Goal: Task Accomplishment & Management: Complete application form

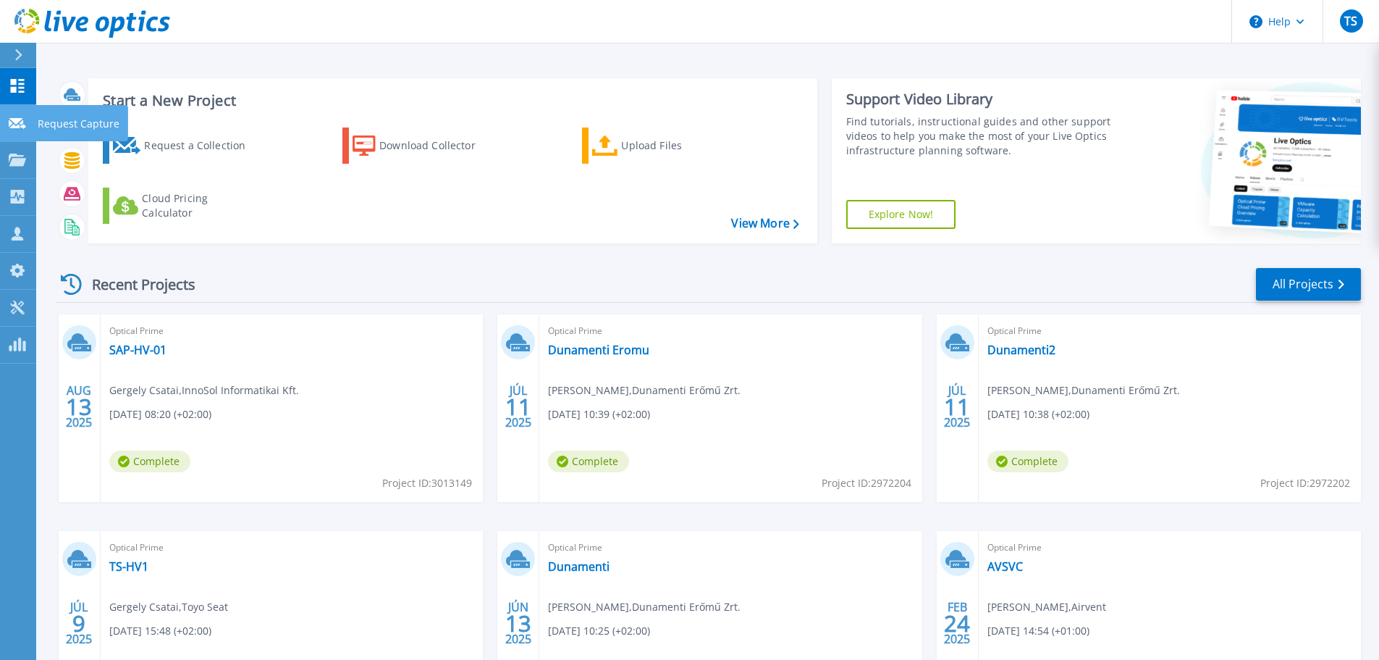
click at [22, 125] on icon at bounding box center [17, 123] width 17 height 11
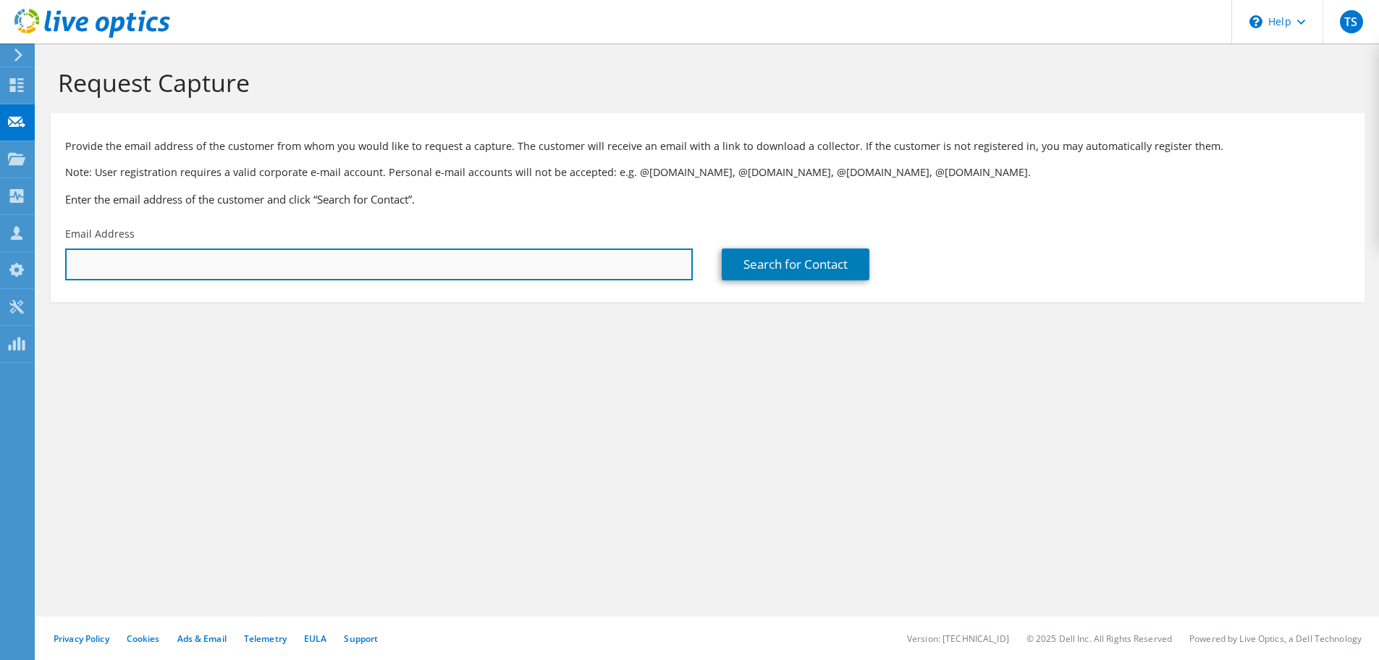
click at [108, 268] on input "text" at bounding box center [379, 264] width 628 height 32
paste input "sebestyen.szombathelyi@whc-group.com"
drag, startPoint x: 91, startPoint y: 262, endPoint x: -20, endPoint y: 242, distance: 112.6
click at [0, 242] on html "TS Channel Partner Tamás Szekeres tamas.szekeres@innosol.hu InnoSol Informatika…" at bounding box center [689, 330] width 1379 height 660
click at [356, 266] on input "sebestyen.szombathelyi@whc-group.com" at bounding box center [379, 264] width 628 height 32
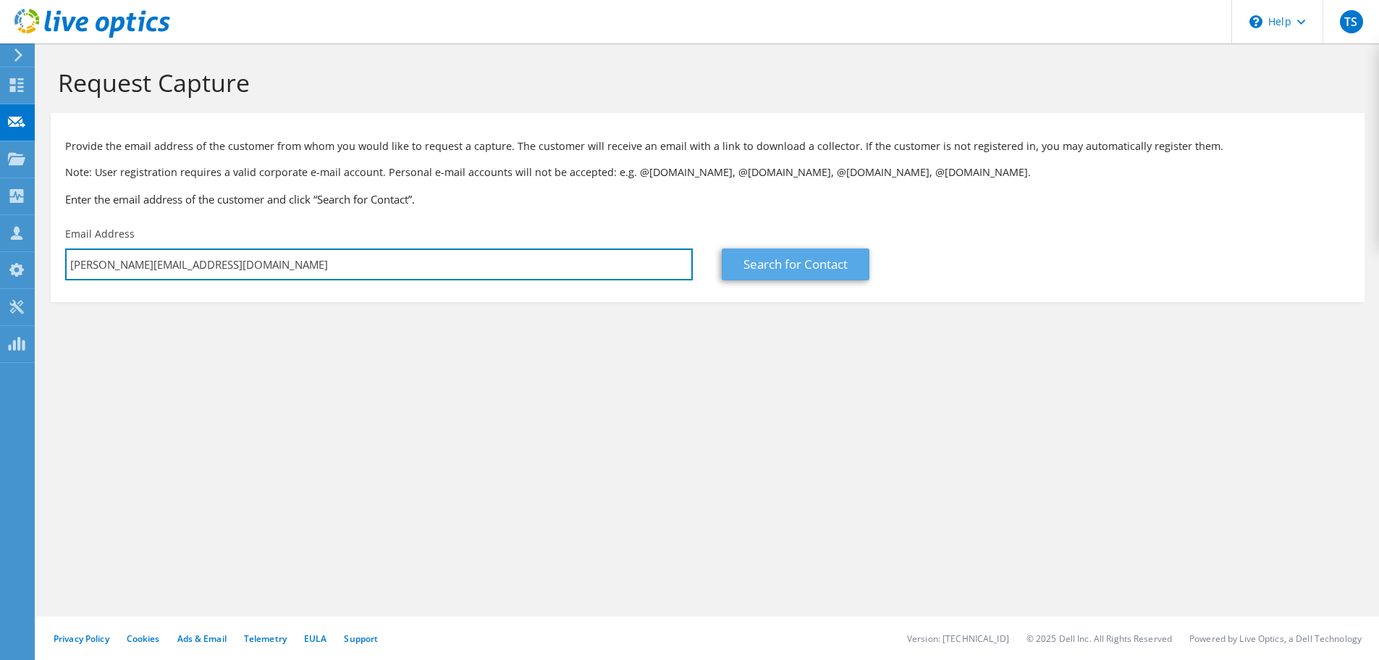
type input "sebestyen.szombathelyi@whc-group.com"
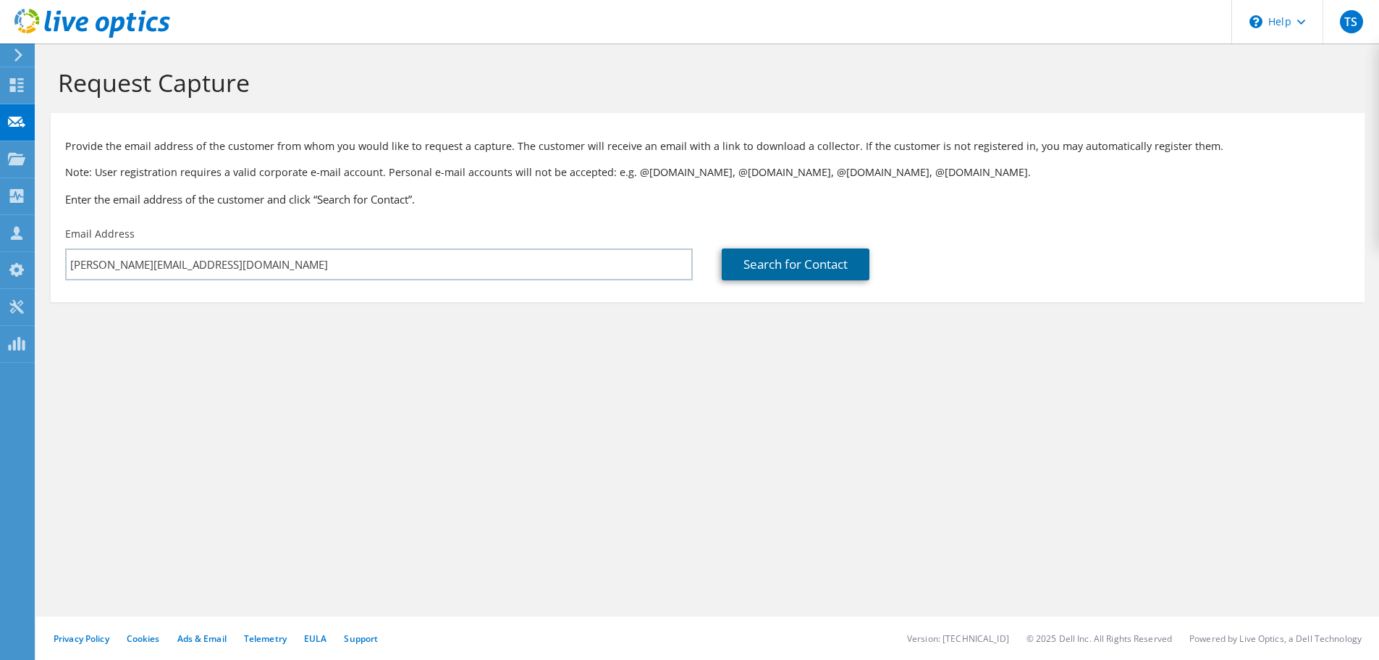
click at [830, 272] on link "Search for Contact" at bounding box center [796, 264] width 148 height 32
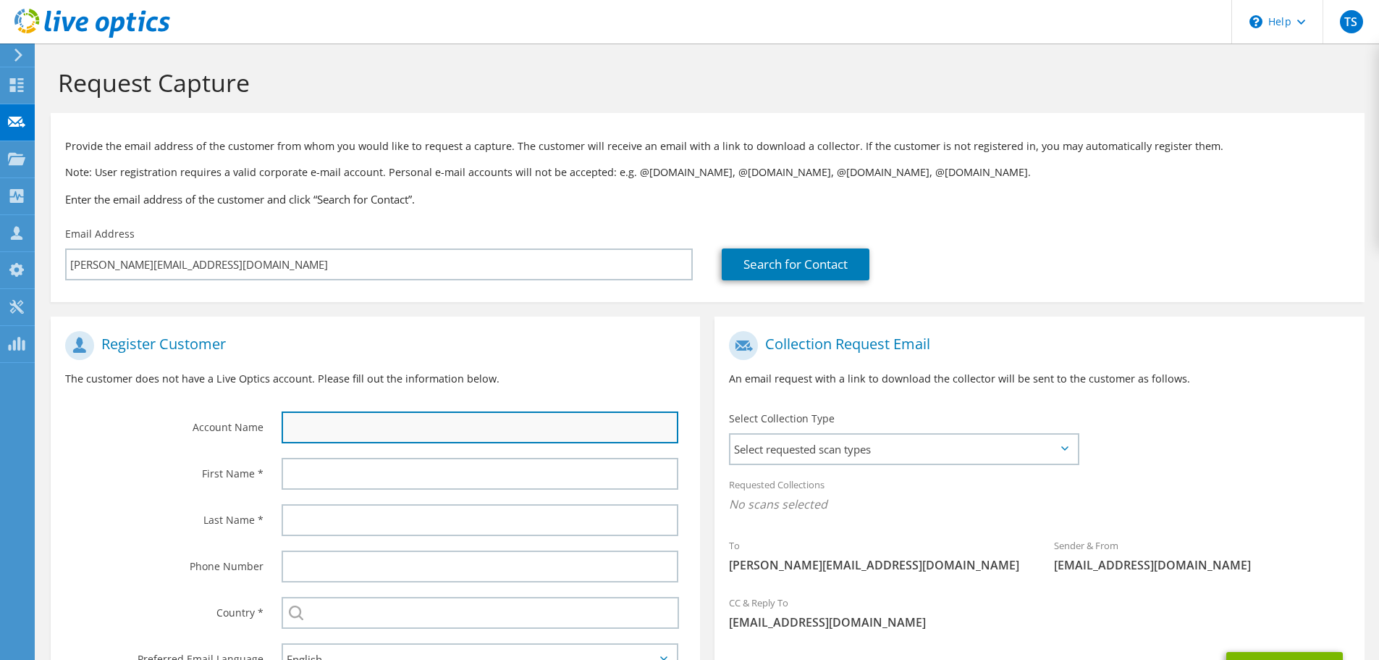
click at [371, 428] on input "text" at bounding box center [480, 427] width 397 height 32
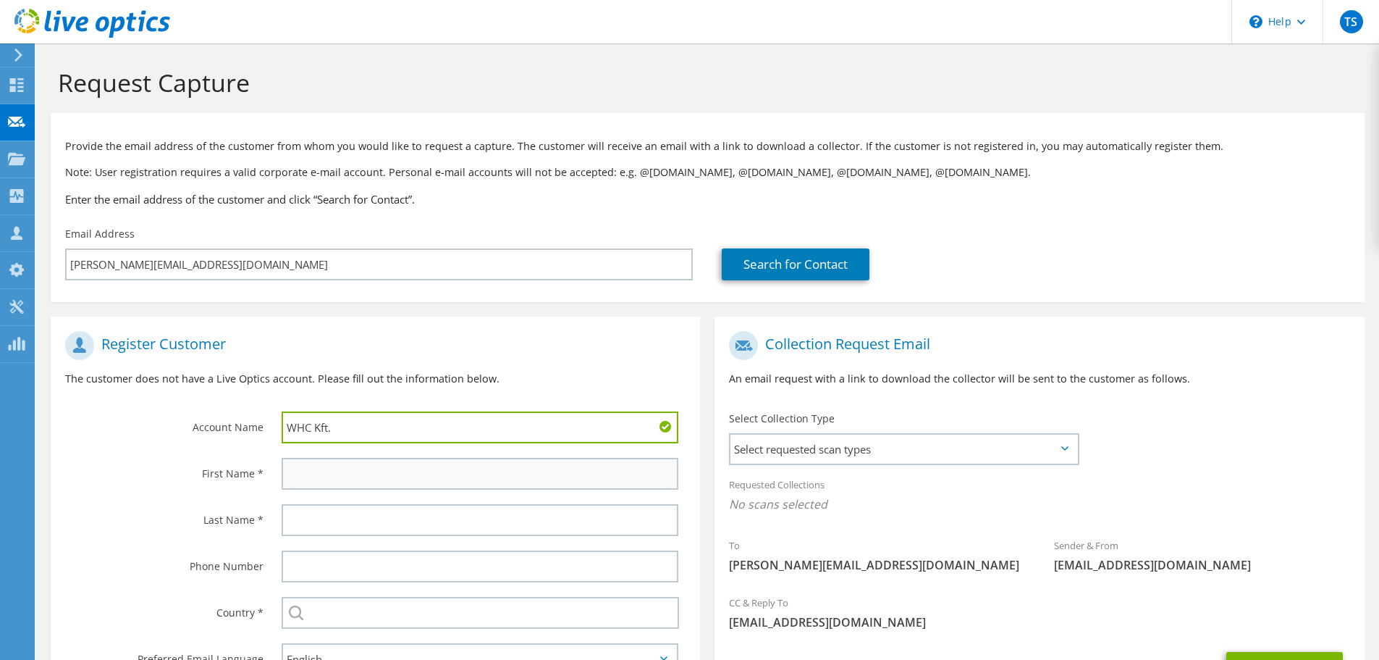
type input "WHC Kft."
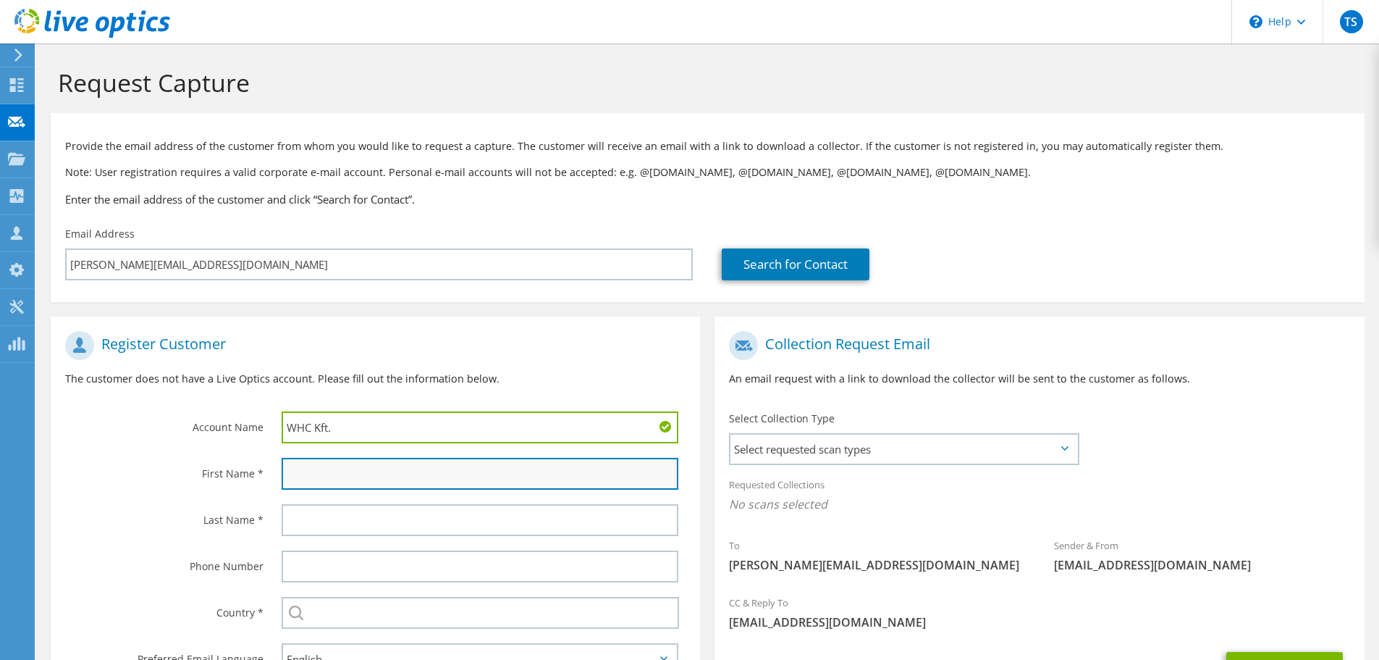
click at [316, 470] on input "text" at bounding box center [480, 474] width 397 height 32
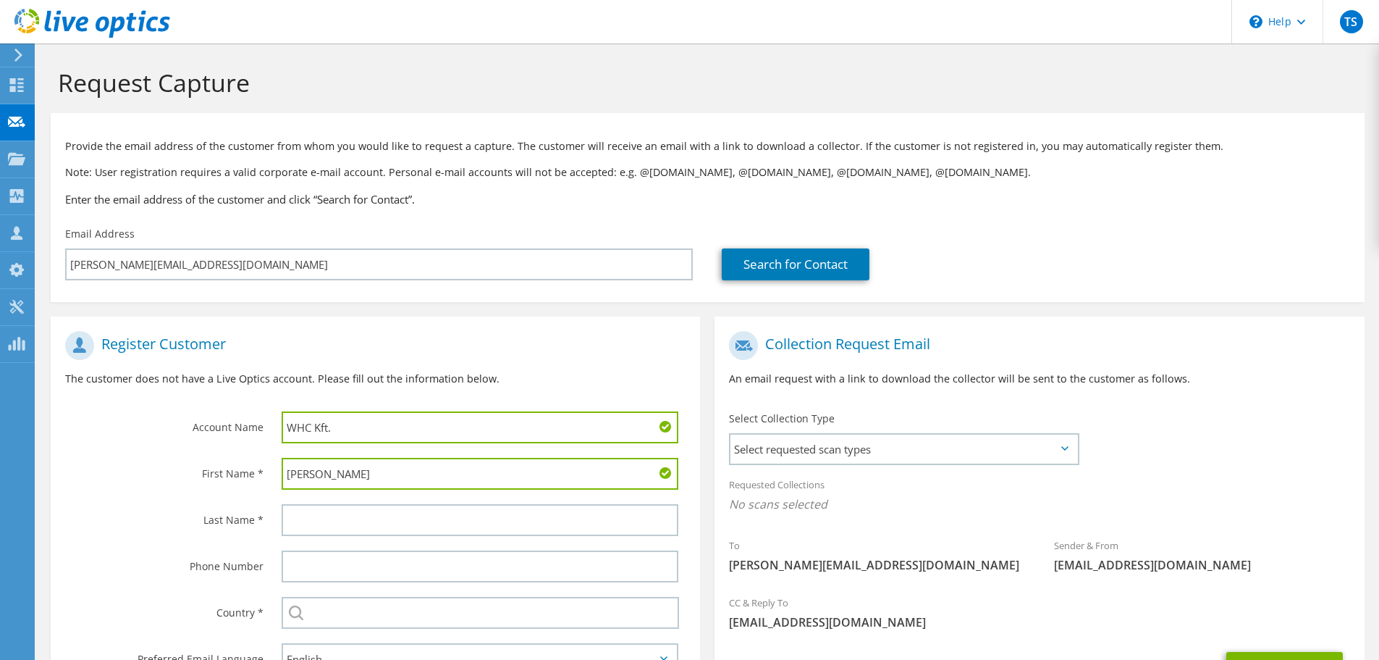
type input "Sebestyén"
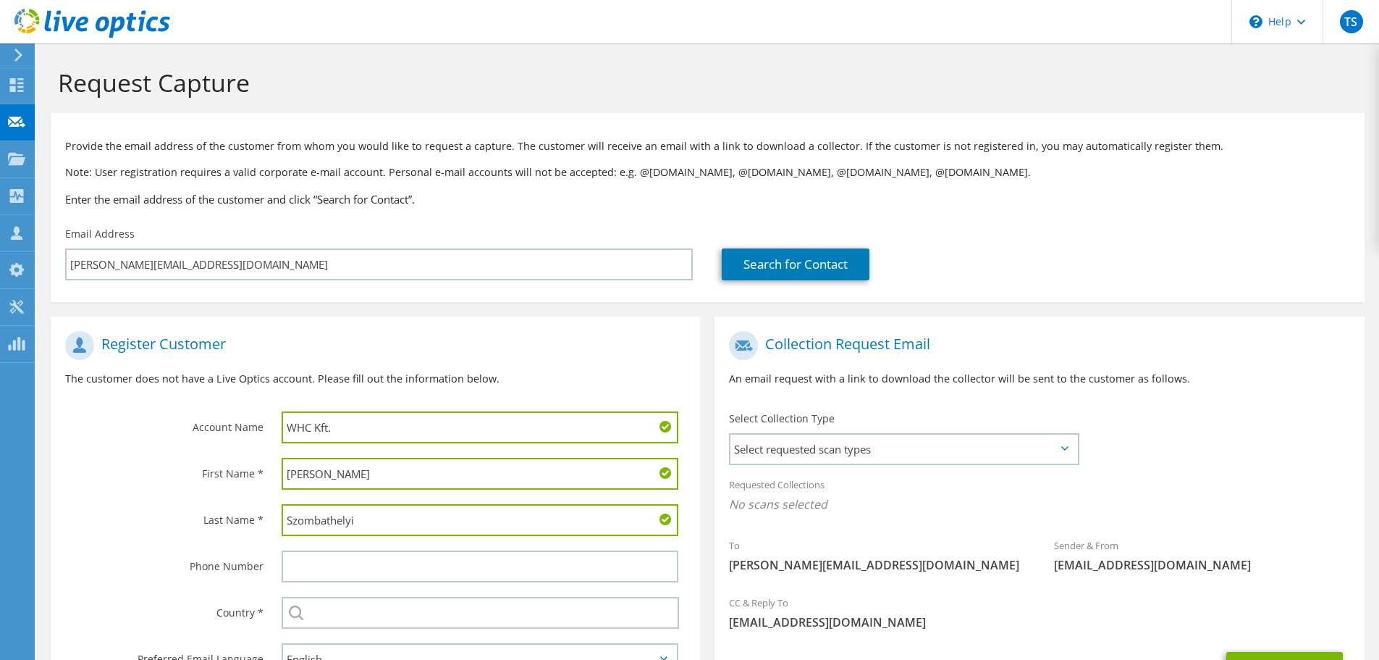
scroll to position [72, 0]
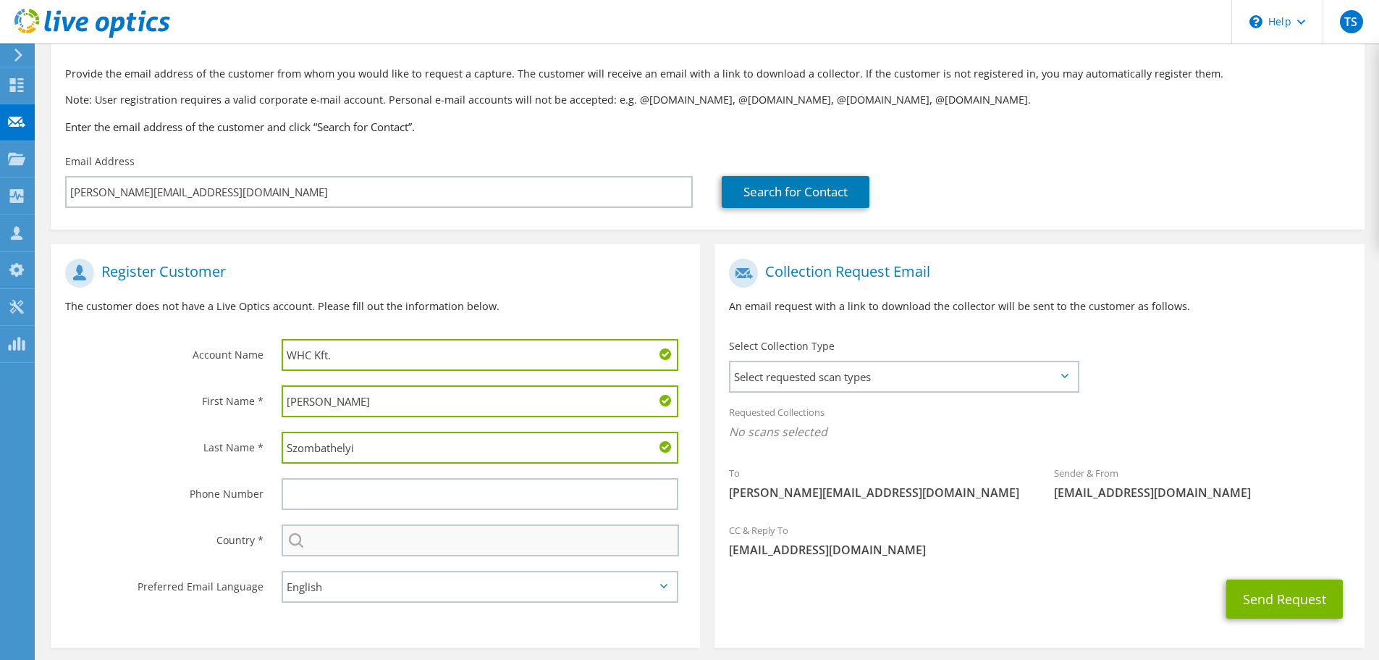
type input "Szombathelyi"
click at [366, 537] on input "text" at bounding box center [481, 540] width 398 height 32
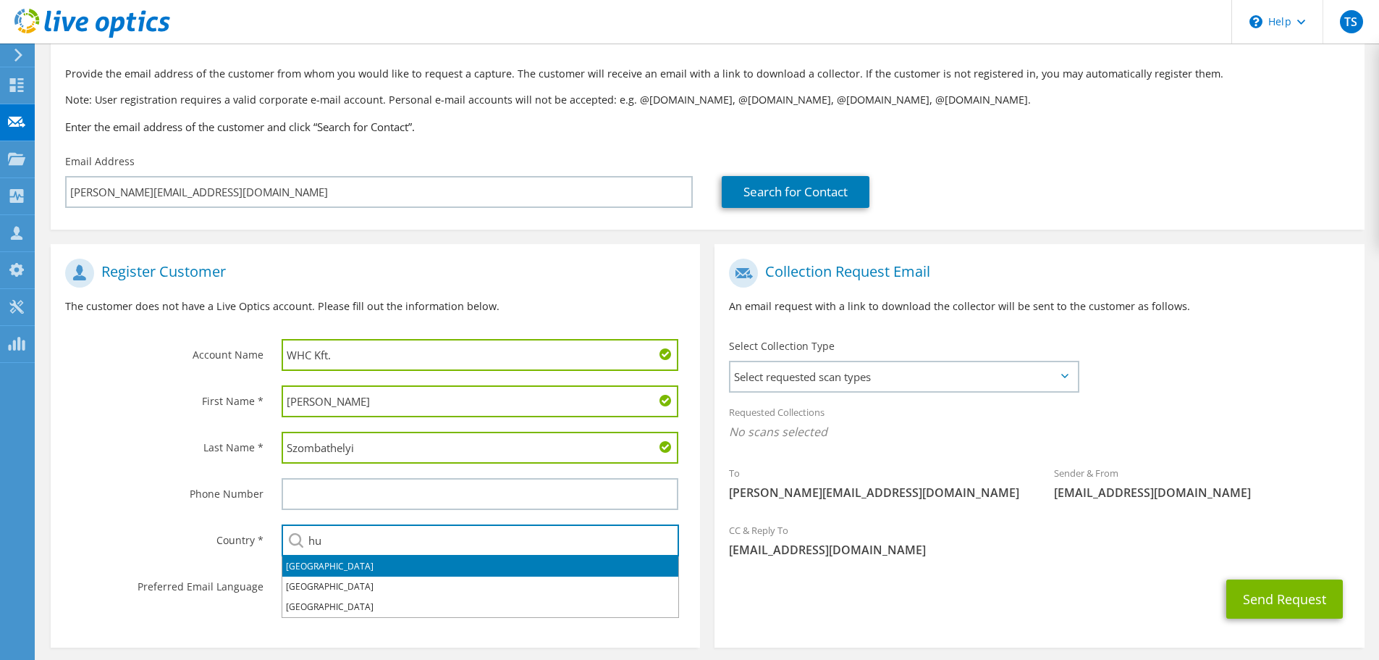
click at [542, 572] on li "[GEOGRAPHIC_DATA]" at bounding box center [480, 566] width 396 height 20
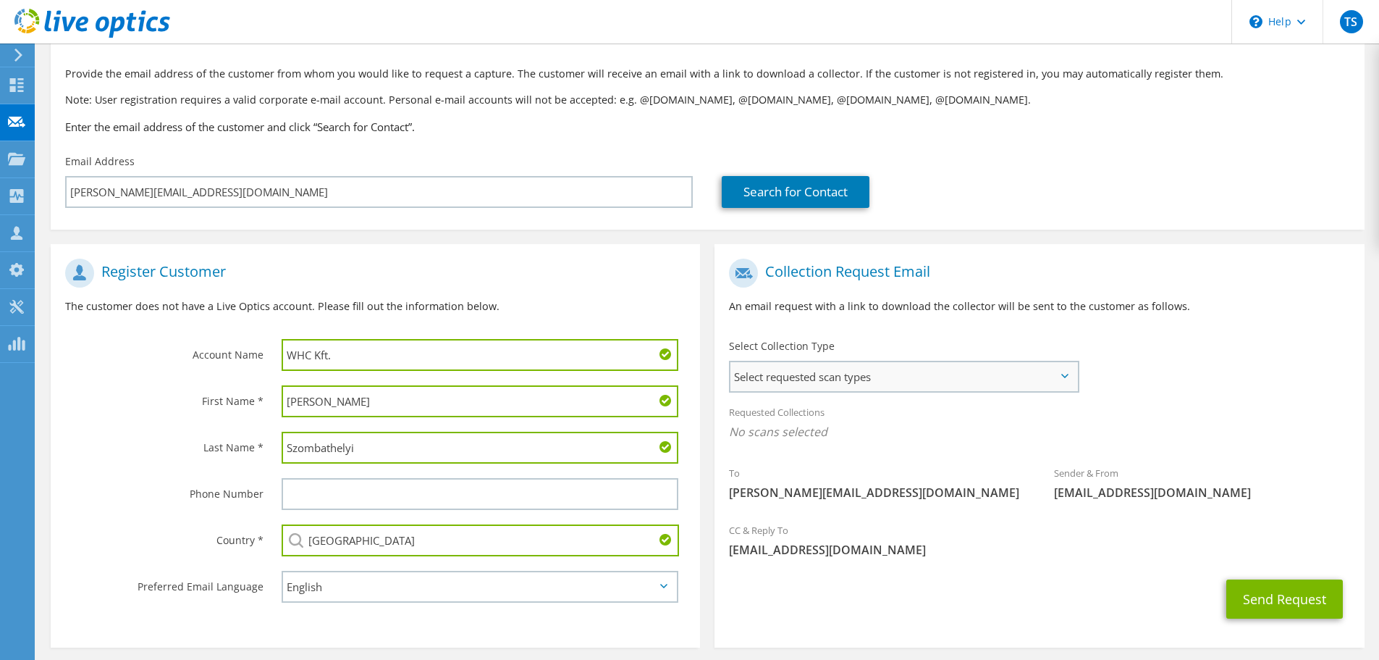
type input "[GEOGRAPHIC_DATA]"
click at [941, 382] on span "Select requested scan types" at bounding box center [904, 376] width 347 height 29
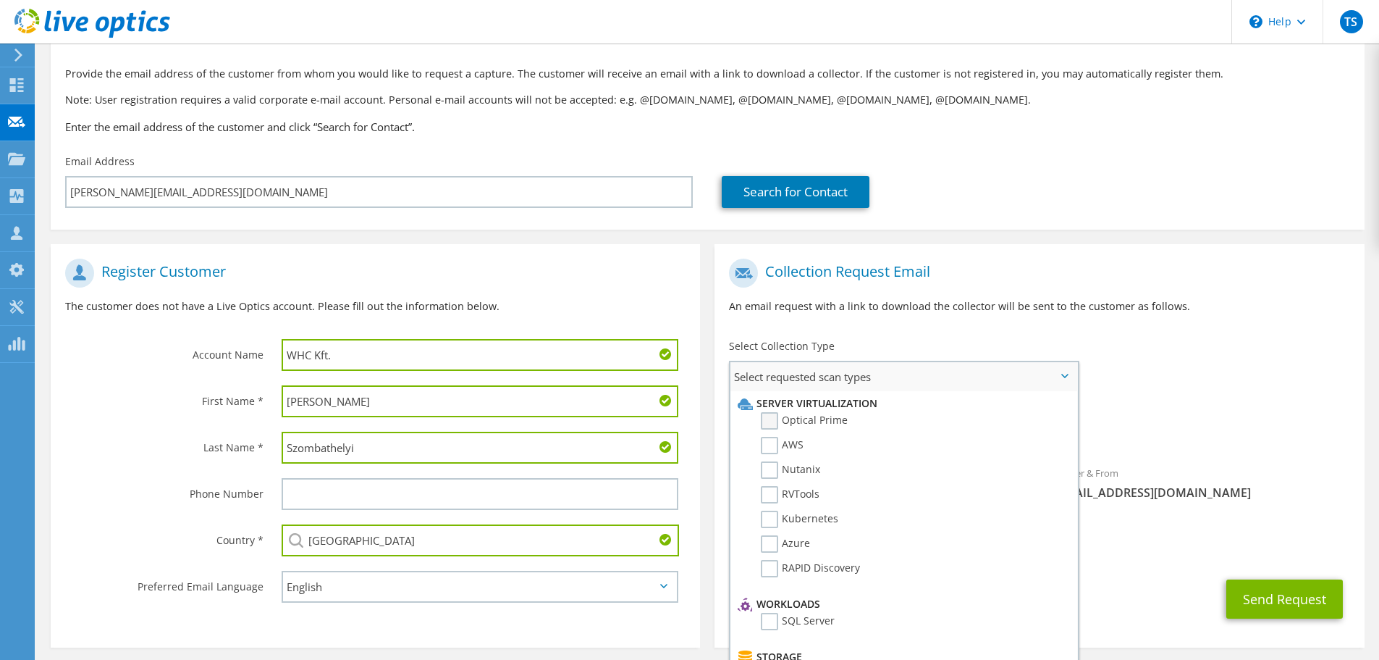
click at [774, 420] on label "Optical Prime" at bounding box center [804, 420] width 87 height 17
click at [0, 0] on input "Optical Prime" at bounding box center [0, 0] width 0 height 0
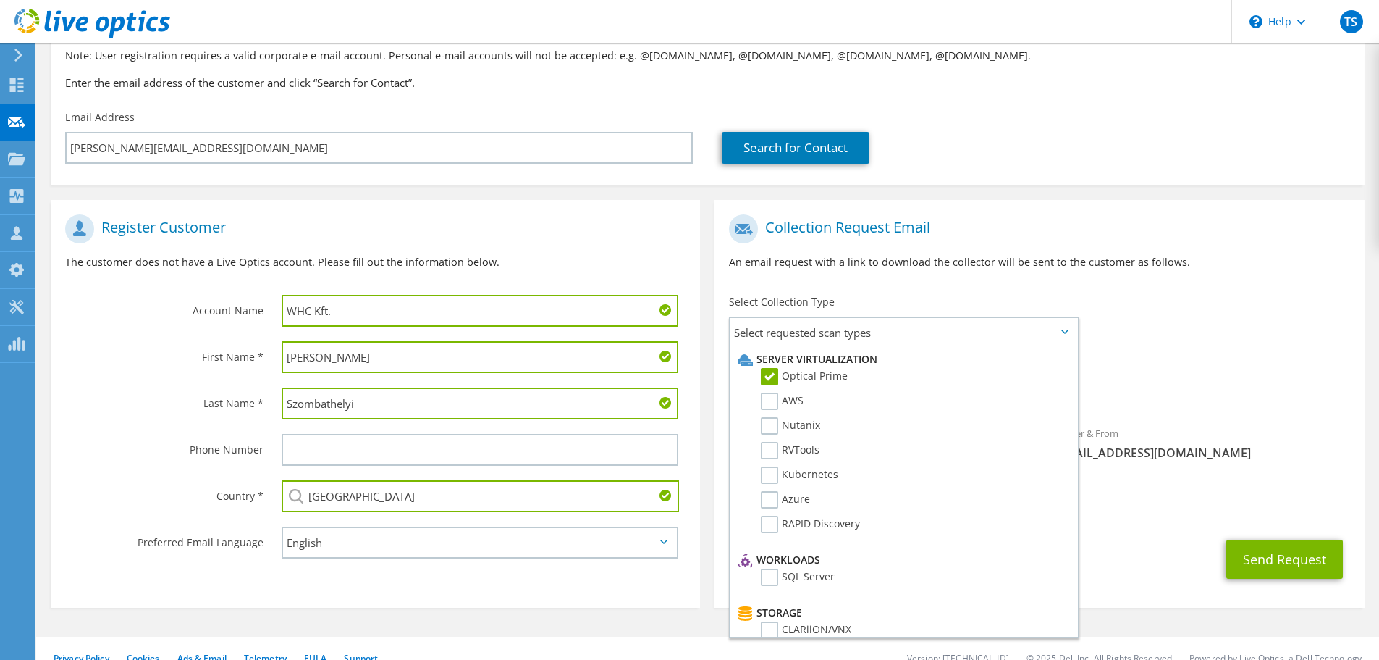
scroll to position [137, 0]
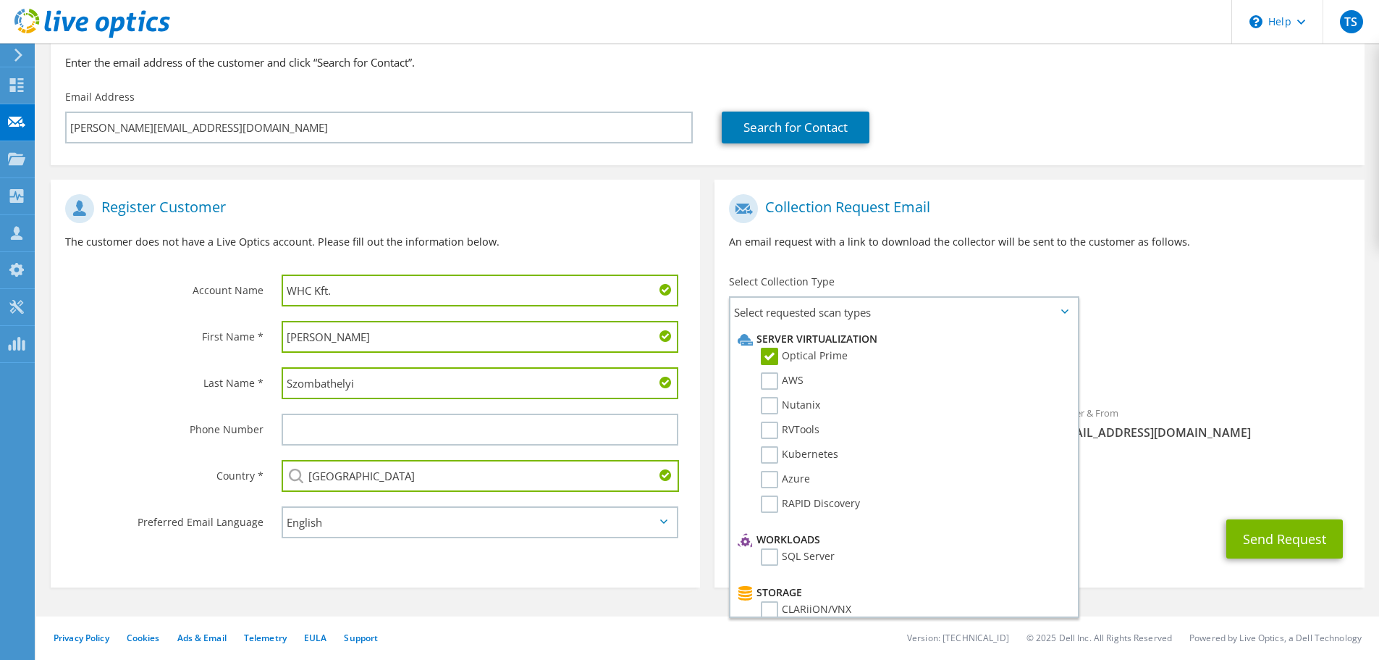
click at [1169, 328] on div "To sebestyen.szombathelyi@whc-group.com Sender & From liveoptics@liveoptics.com" at bounding box center [1039, 321] width 649 height 268
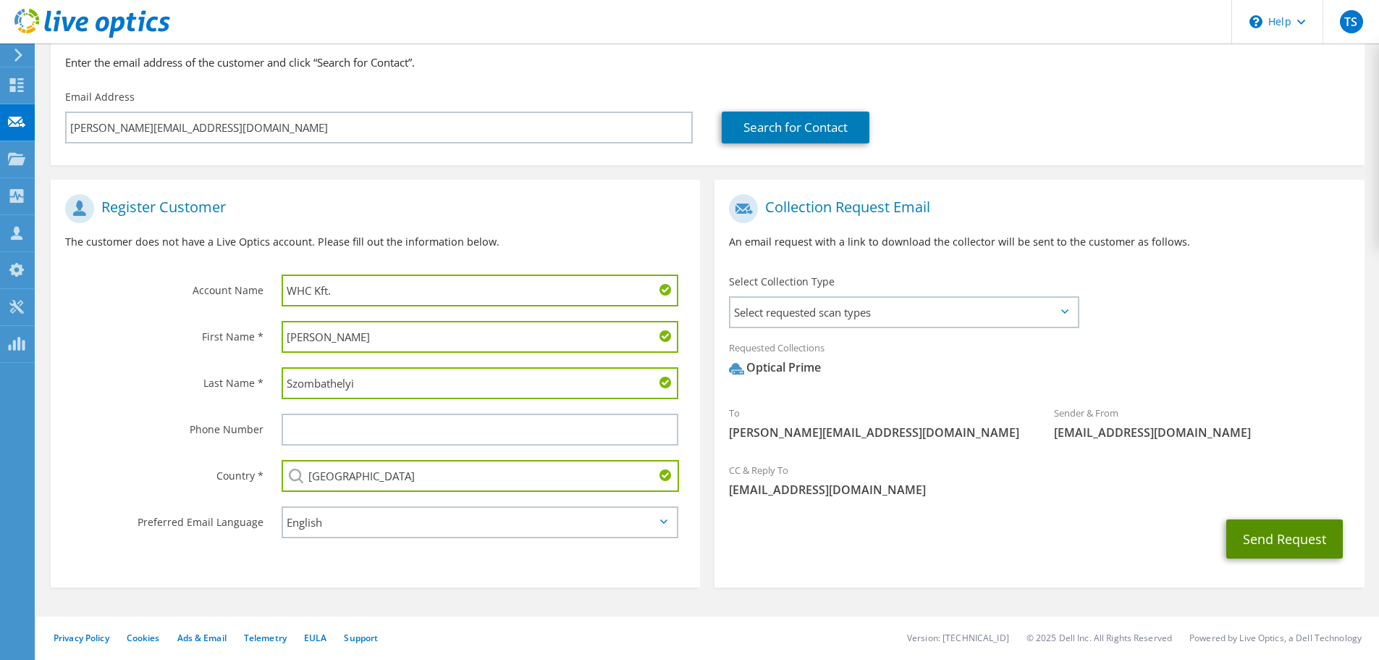
click at [1255, 526] on button "Send Request" at bounding box center [1285, 538] width 117 height 39
